Goal: Information Seeking & Learning: Understand process/instructions

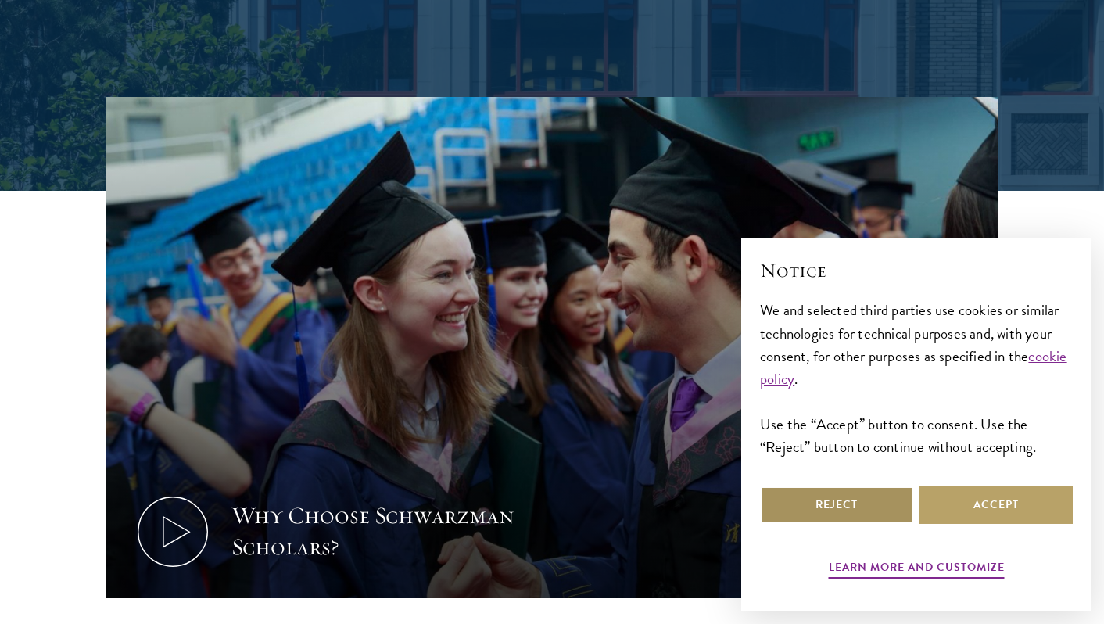
click at [895, 511] on button "Reject" at bounding box center [836, 505] width 153 height 38
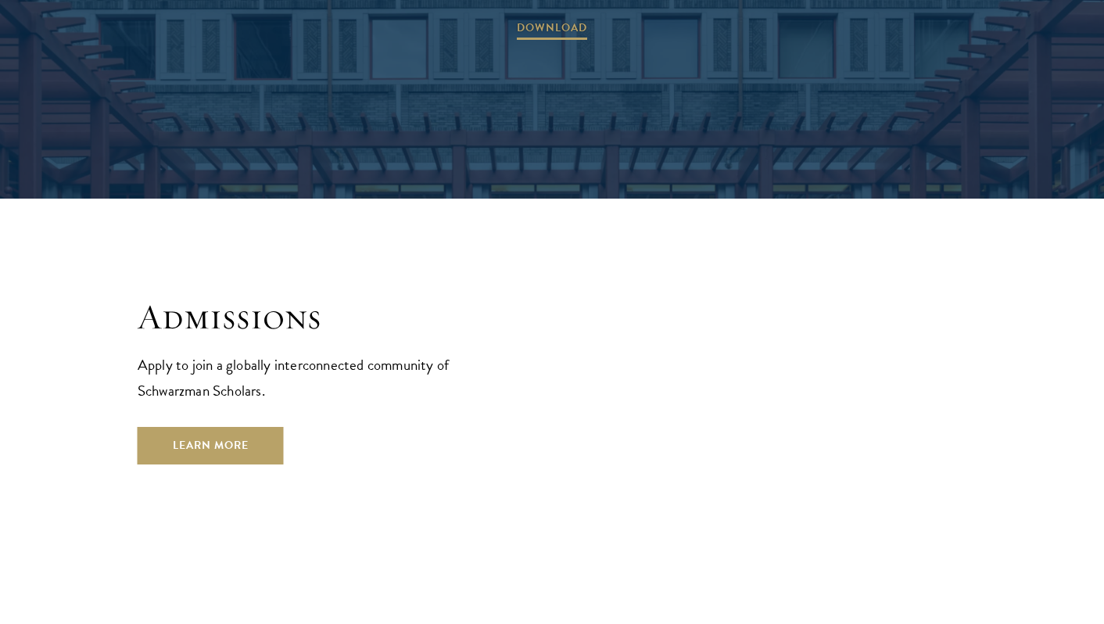
scroll to position [2591, 0]
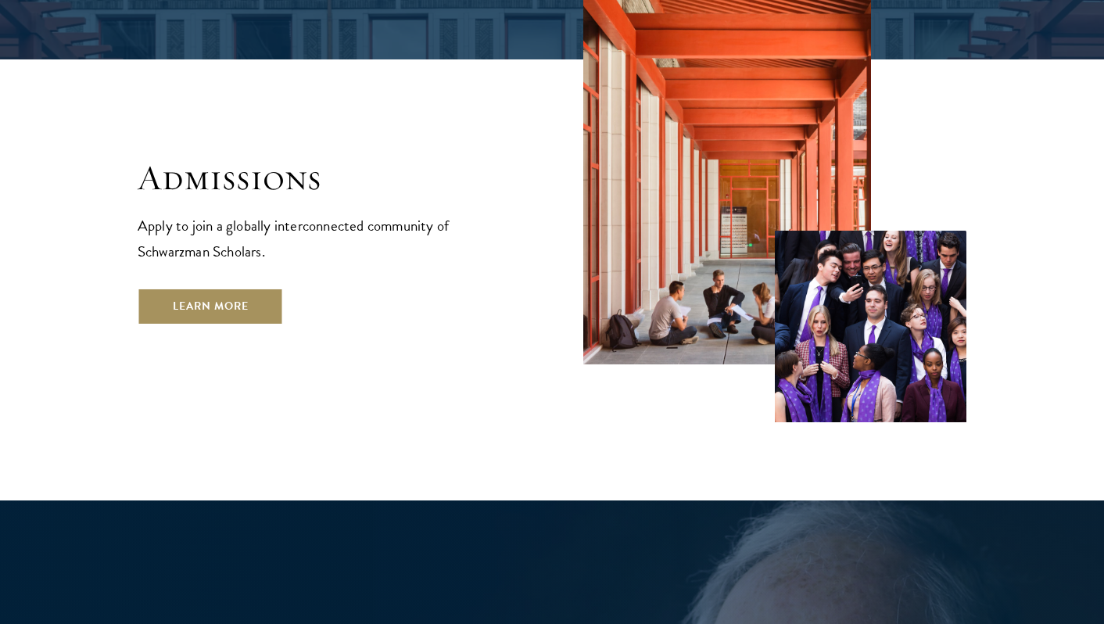
click at [253, 288] on link "Learn More" at bounding box center [211, 307] width 146 height 38
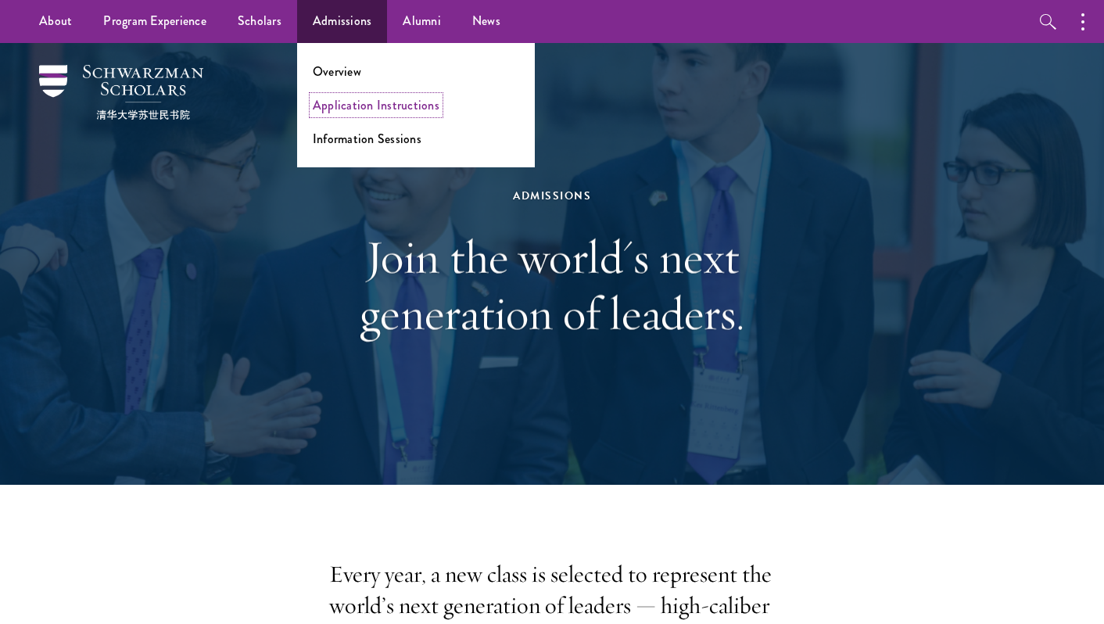
click at [335, 107] on link "Application Instructions" at bounding box center [376, 105] width 127 height 18
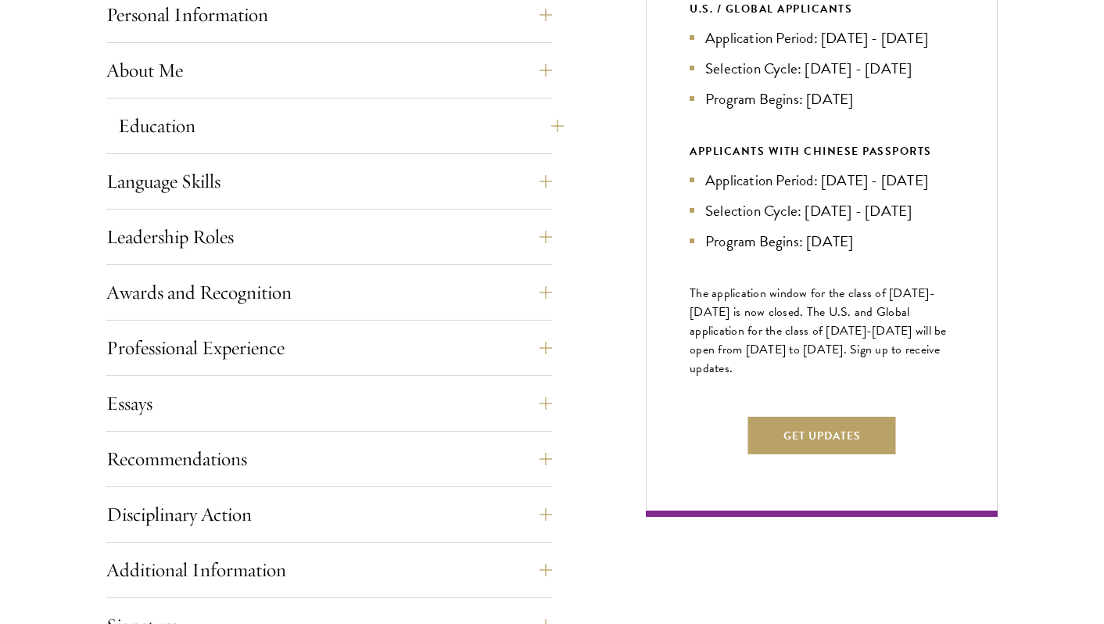
scroll to position [878, 0]
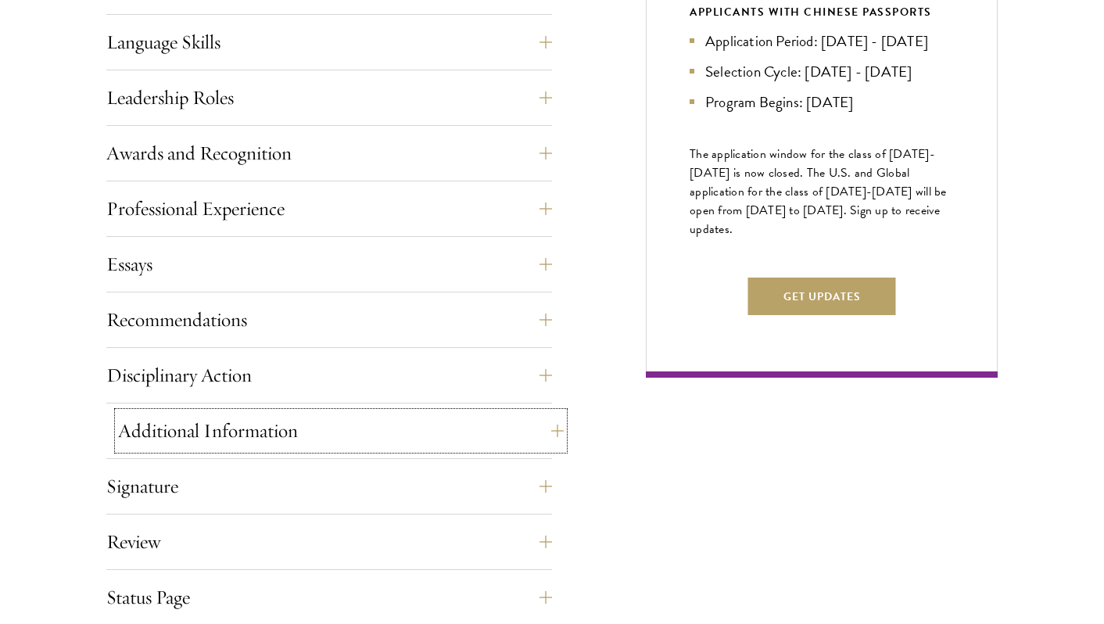
click at [332, 415] on button "Additional Information" at bounding box center [341, 431] width 446 height 38
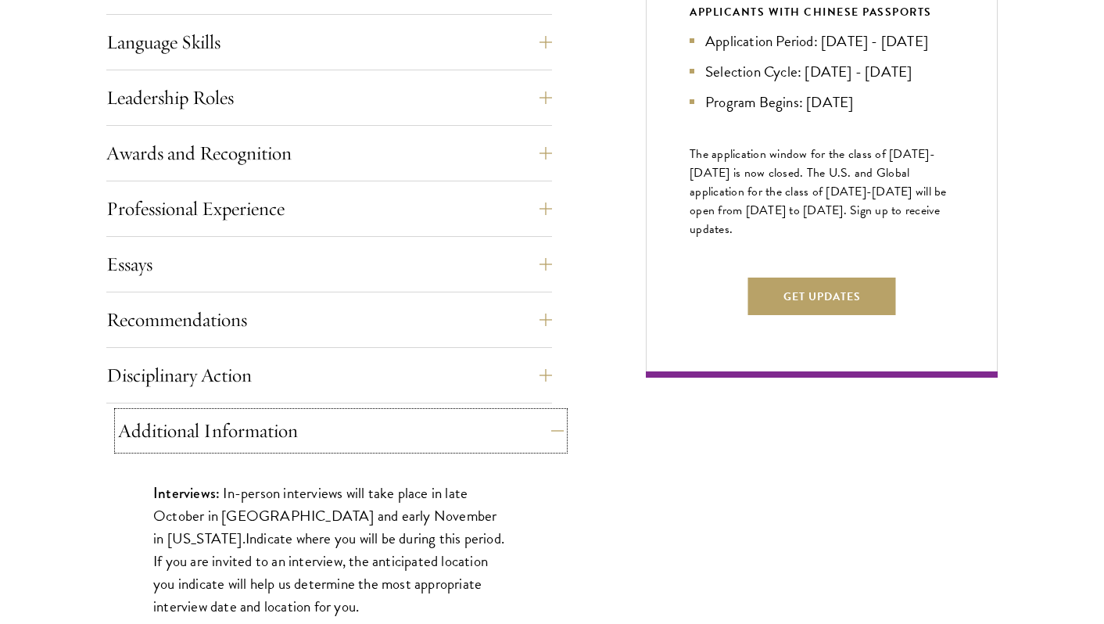
click at [332, 415] on button "Additional Information" at bounding box center [341, 431] width 446 height 38
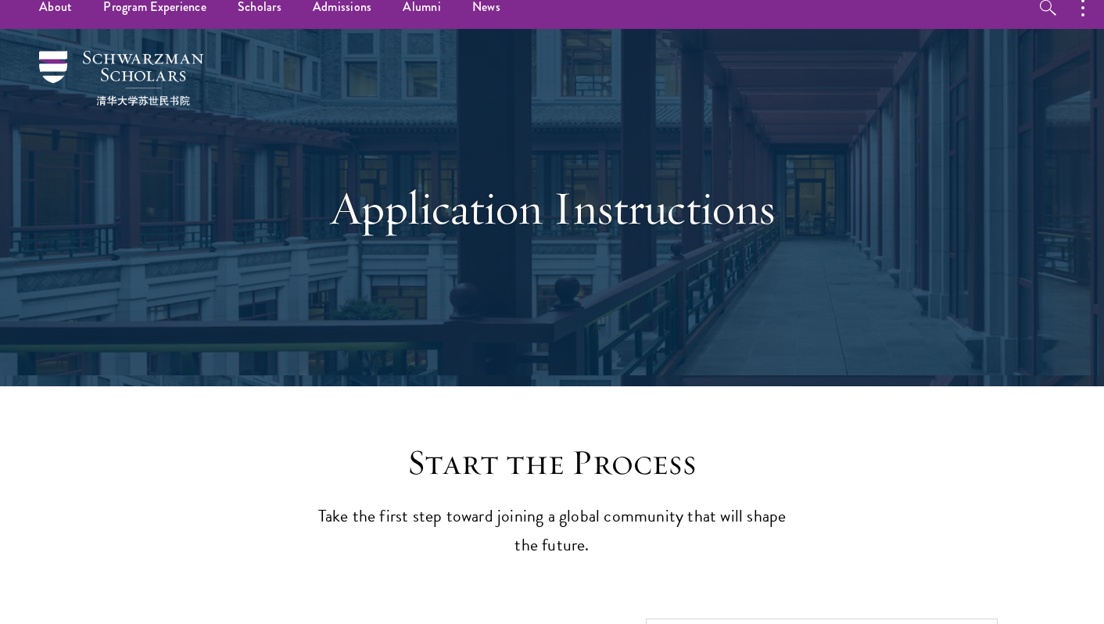
scroll to position [0, 0]
